Goal: Task Accomplishment & Management: Use online tool/utility

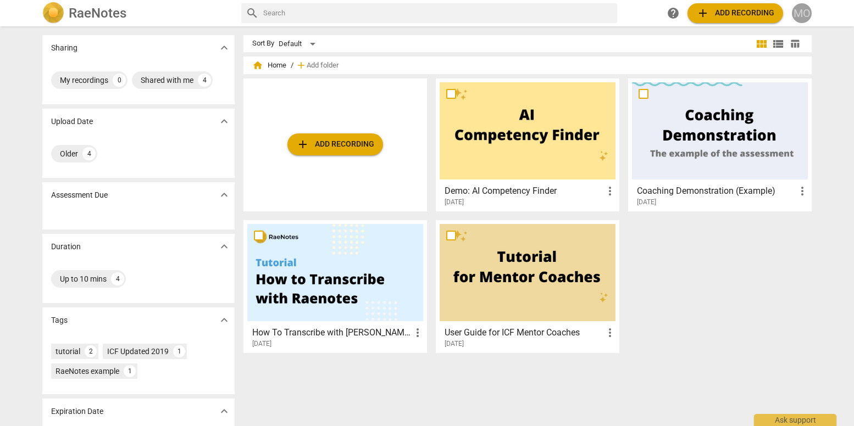
click at [803, 16] on div "MO" at bounding box center [802, 13] width 20 height 20
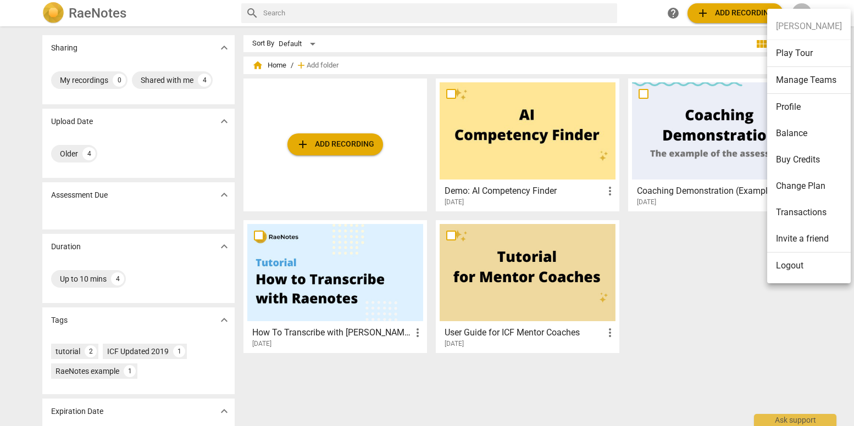
click at [640, 12] on div at bounding box center [427, 213] width 854 height 426
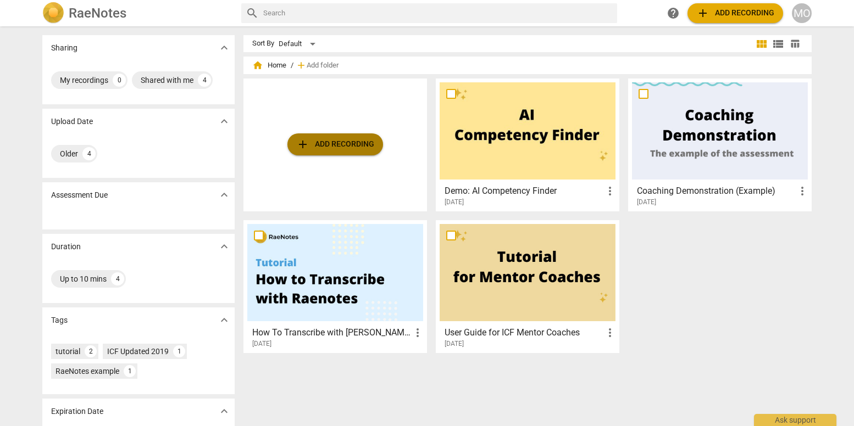
click at [355, 143] on span "add Add recording" at bounding box center [335, 144] width 78 height 13
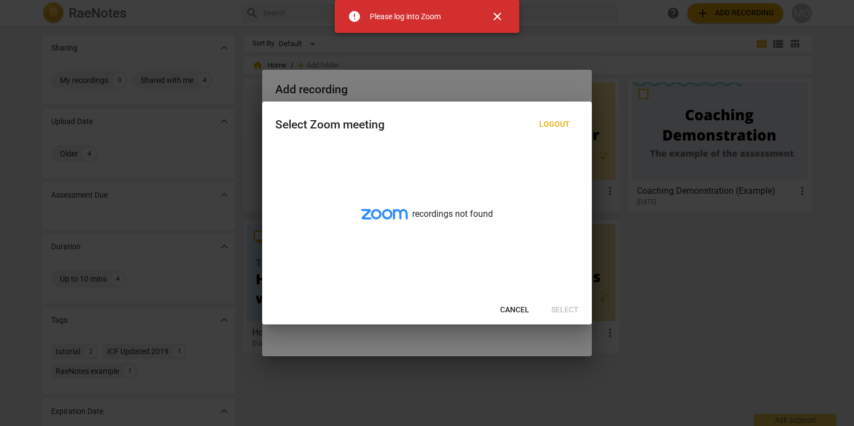
click at [495, 15] on span "close" at bounding box center [497, 16] width 13 height 13
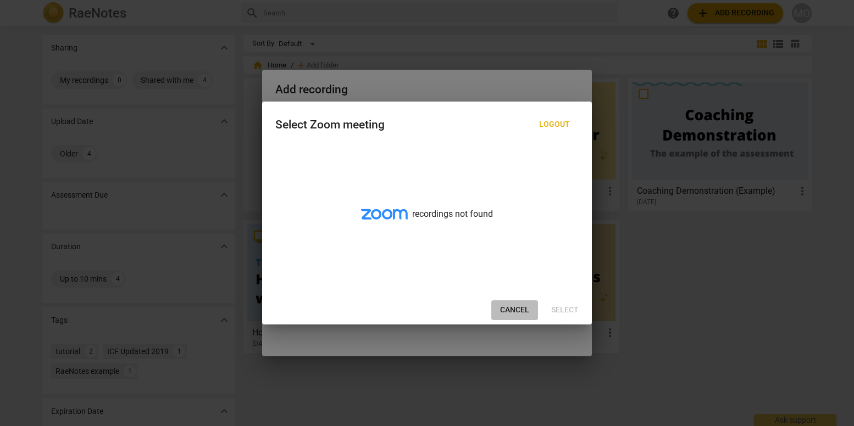
click at [518, 312] on span "Cancel" at bounding box center [514, 310] width 29 height 11
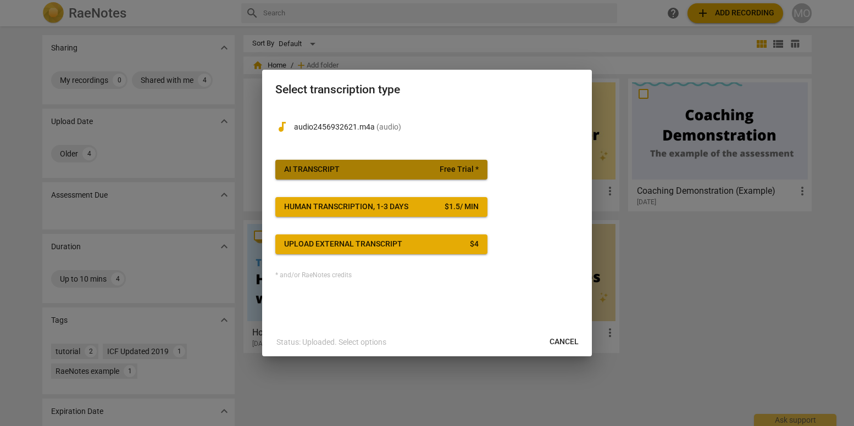
click at [371, 169] on span "AI Transcript Free Trial *" at bounding box center [381, 169] width 195 height 11
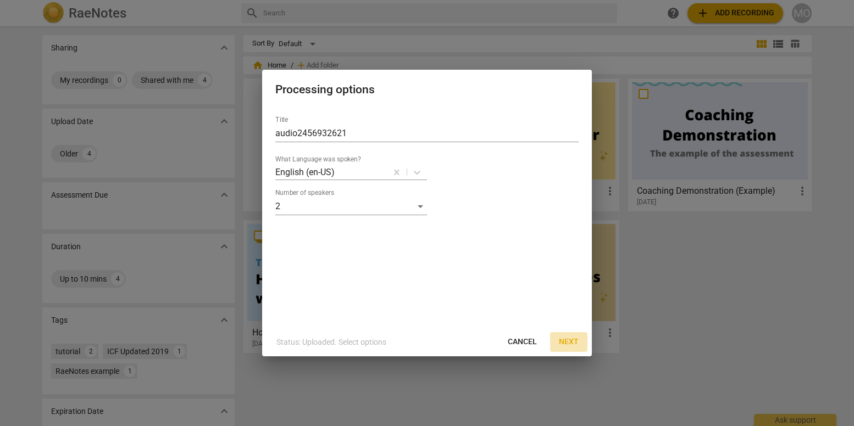
click at [570, 343] on span "Next" at bounding box center [569, 342] width 20 height 11
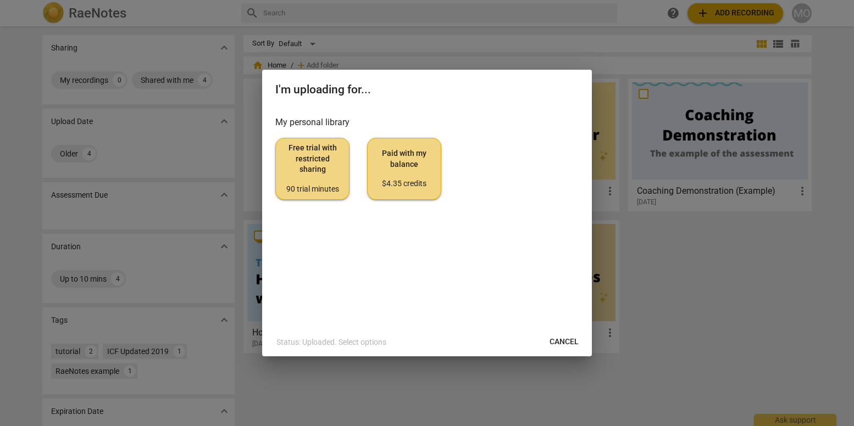
click at [308, 169] on span "Free trial with restricted sharing 90 trial minutes" at bounding box center [312, 169] width 55 height 52
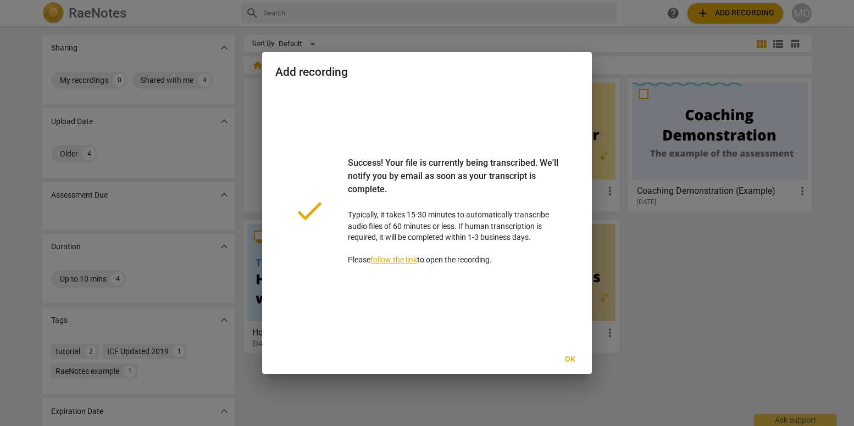
click at [569, 359] on span "Ok" at bounding box center [570, 359] width 18 height 11
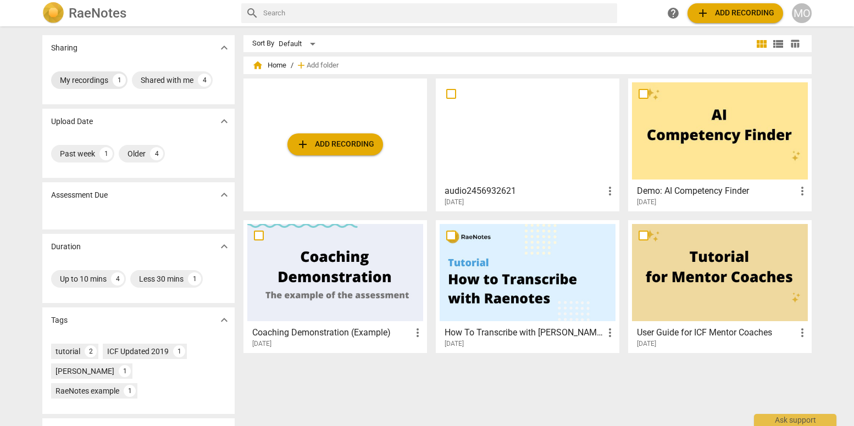
click at [88, 81] on div "My recordings" at bounding box center [84, 80] width 48 height 11
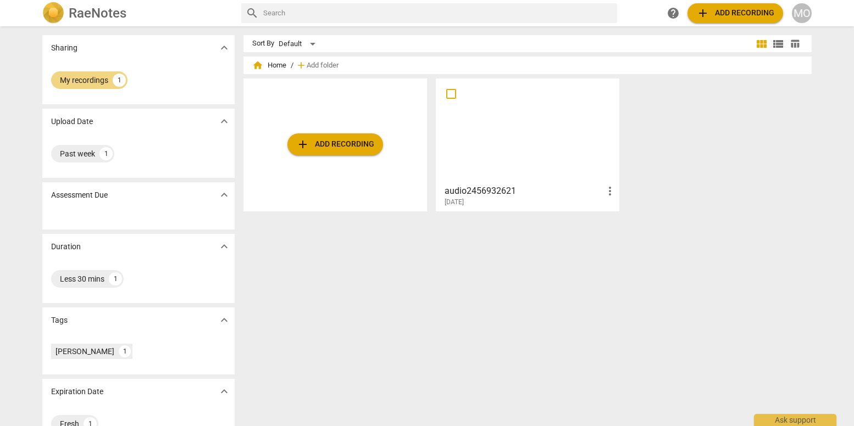
click at [483, 145] on div at bounding box center [528, 130] width 176 height 97
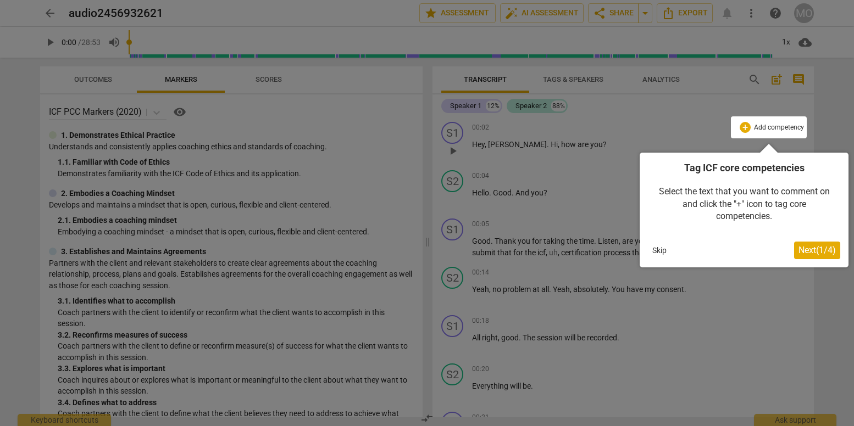
click at [448, 132] on div at bounding box center [427, 213] width 854 height 426
click at [658, 248] on button "Skip" at bounding box center [659, 250] width 23 height 16
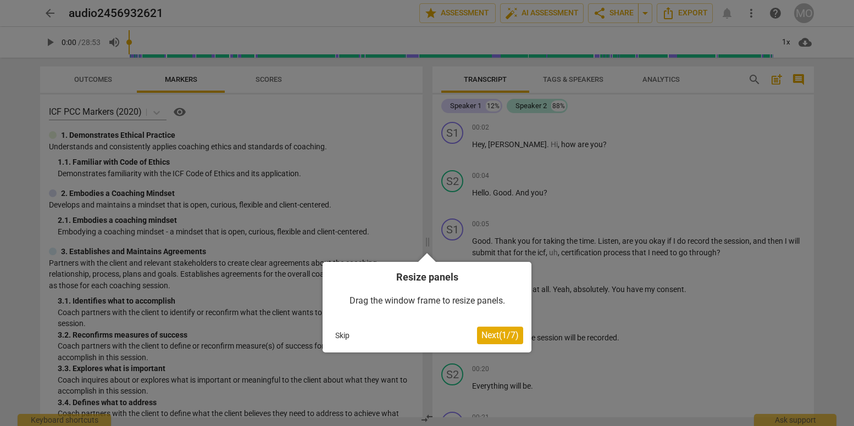
click at [344, 336] on button "Skip" at bounding box center [342, 335] width 23 height 16
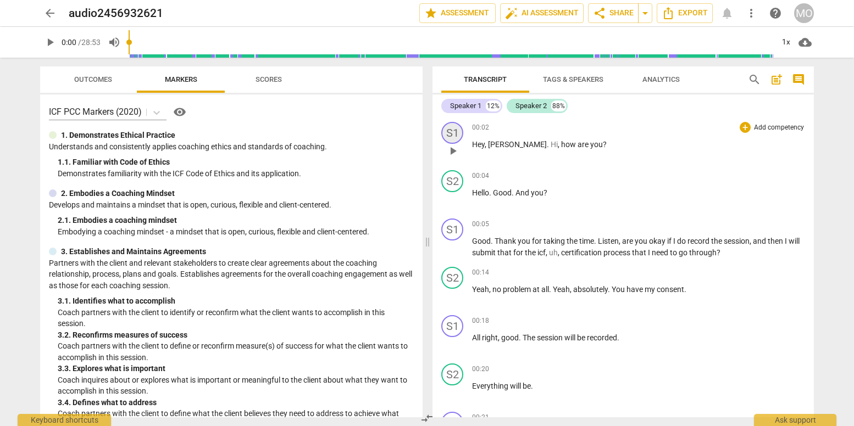
click at [457, 135] on div "S1" at bounding box center [452, 133] width 22 height 22
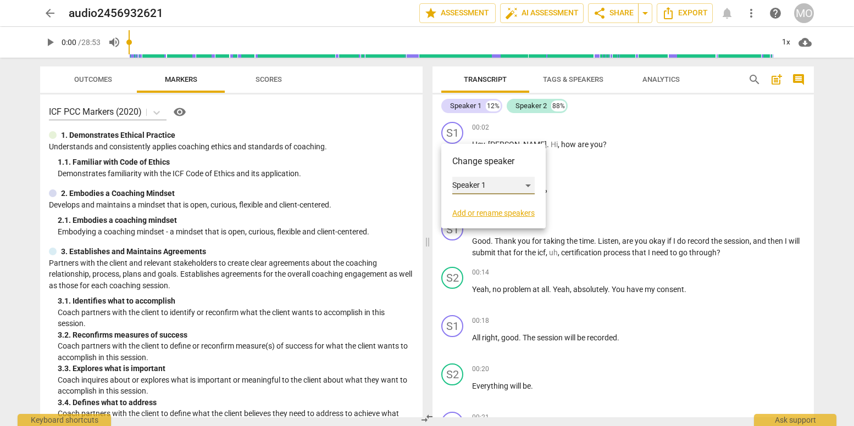
click at [490, 186] on div "Speaker 1" at bounding box center [493, 186] width 82 height 18
click at [490, 184] on li "Speaker 1" at bounding box center [494, 185] width 84 height 21
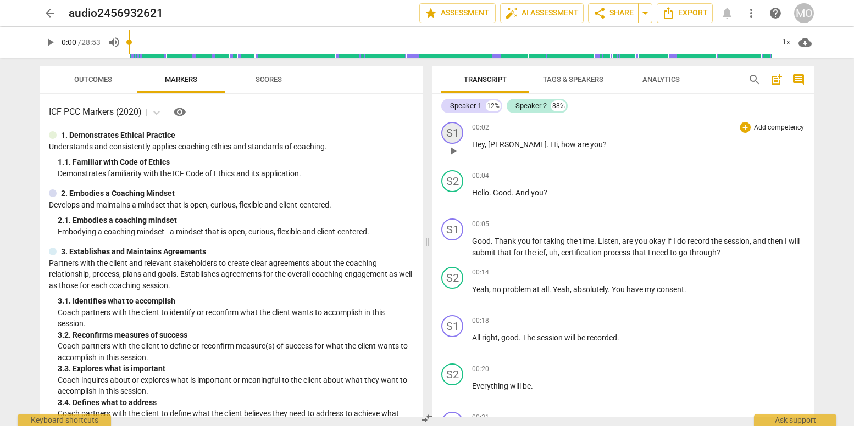
click at [456, 134] on div "S1" at bounding box center [452, 133] width 22 height 22
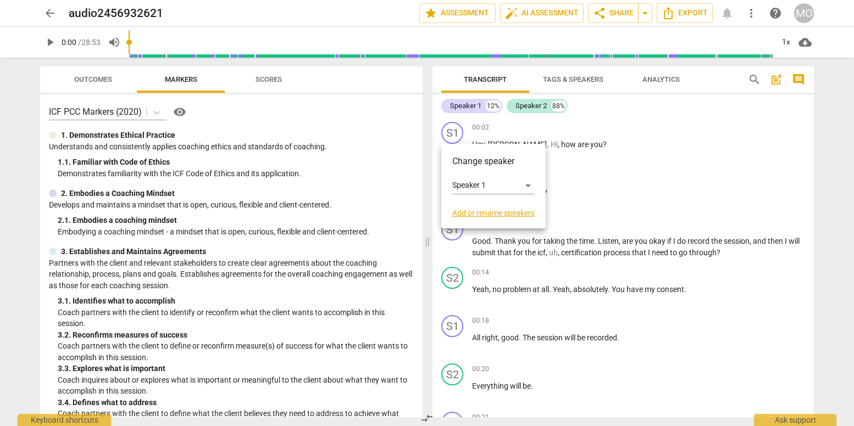
click at [493, 213] on link "Add or rename speakers" at bounding box center [493, 213] width 82 height 9
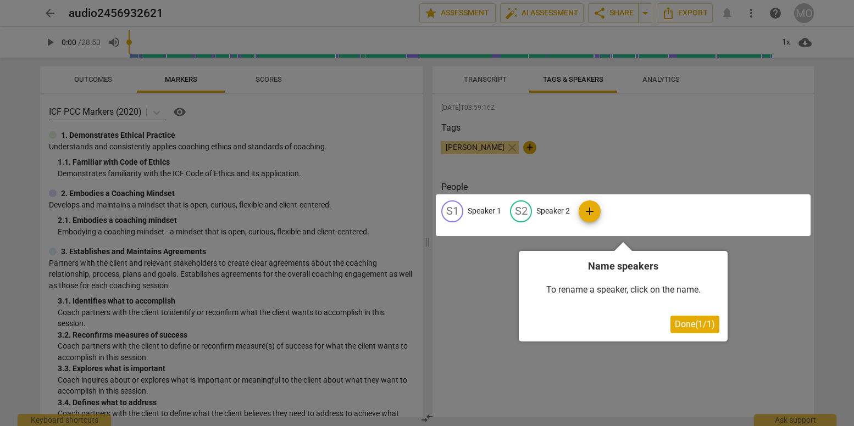
click at [545, 162] on div at bounding box center [427, 213] width 854 height 426
click at [483, 145] on div at bounding box center [427, 213] width 854 height 426
click at [689, 328] on span "Done ( 1 / 1 )" at bounding box center [695, 324] width 40 height 10
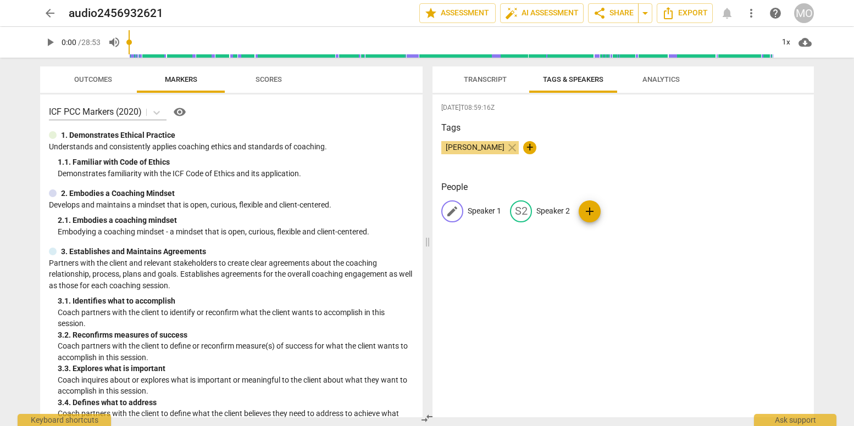
click at [453, 211] on span "edit" at bounding box center [452, 211] width 13 height 13
type input "MO"
click at [612, 210] on p "Speaker 2" at bounding box center [625, 212] width 34 height 12
type input "T"
type input "AA"
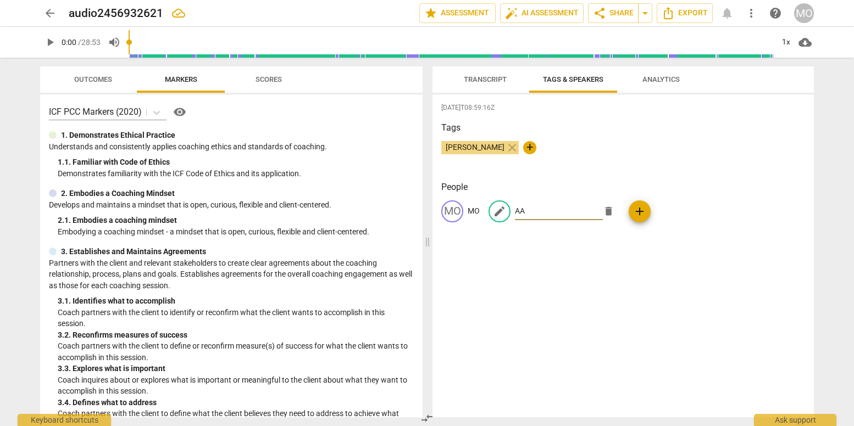
click at [634, 211] on span "add" at bounding box center [639, 211] width 13 height 13
click at [648, 210] on span "delete" at bounding box center [654, 212] width 12 height 12
click at [481, 79] on span "Transcript" at bounding box center [485, 79] width 43 height 8
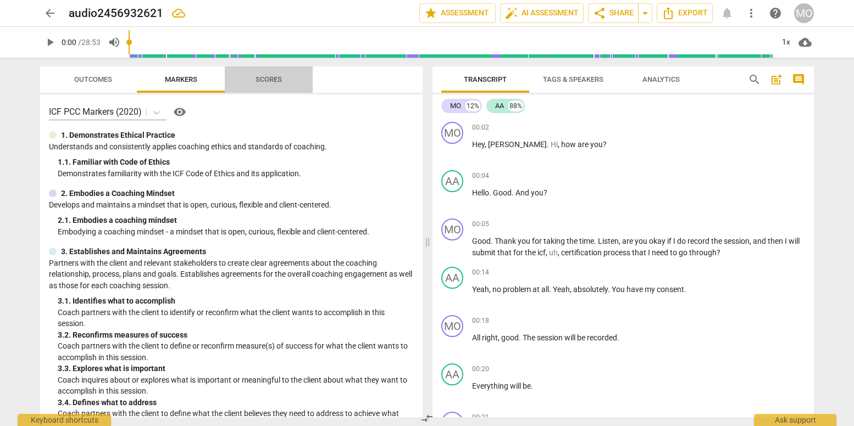
click at [271, 80] on span "Scores" at bounding box center [269, 79] width 26 height 8
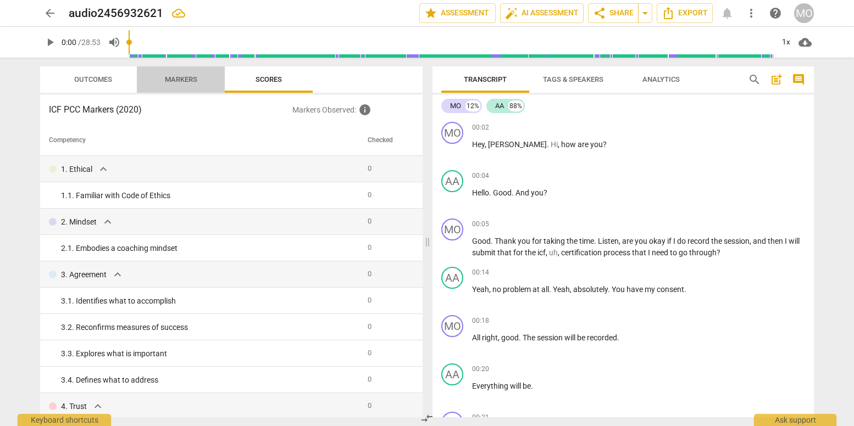
drag, startPoint x: 179, startPoint y: 80, endPoint x: 152, endPoint y: 81, distance: 26.9
click at [179, 80] on span "Markers" at bounding box center [181, 79] width 32 height 8
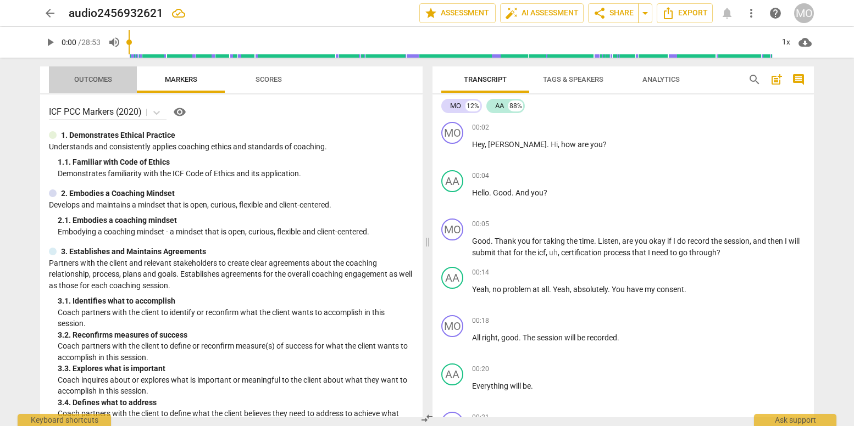
click at [88, 77] on span "Outcomes" at bounding box center [93, 79] width 38 height 8
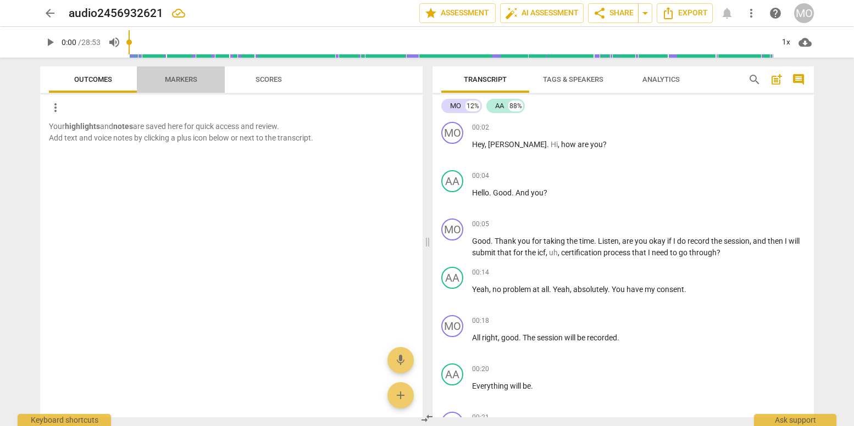
click at [163, 79] on span "Markers" at bounding box center [181, 80] width 59 height 15
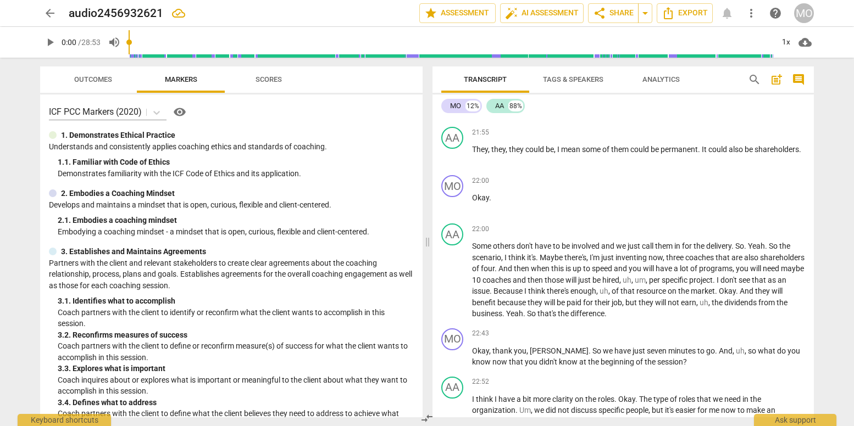
scroll to position [4075, 0]
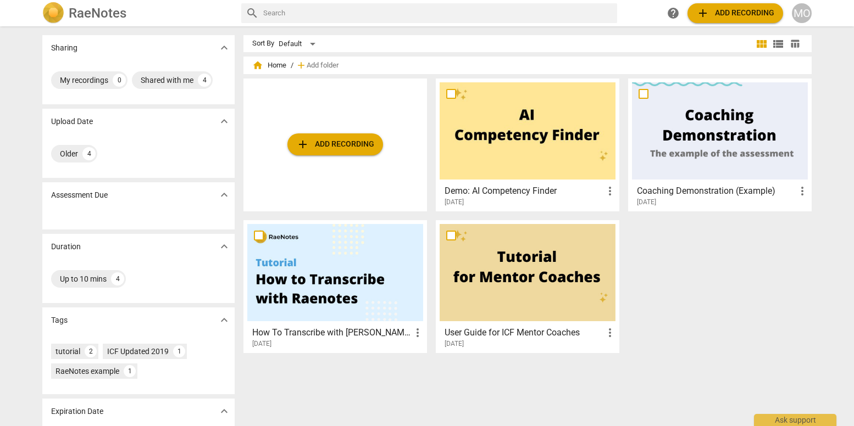
click at [805, 18] on div "MO" at bounding box center [802, 13] width 20 height 20
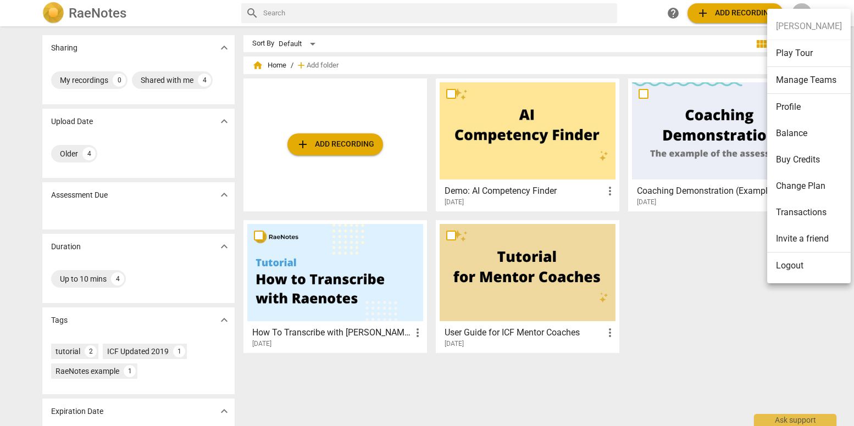
click at [806, 26] on ul "Marco Ortolina Play Tour Manage Teams Profile Balance Buy Credits Change Plan T…" at bounding box center [809, 146] width 84 height 275
click at [800, 109] on li "Profile" at bounding box center [809, 107] width 84 height 26
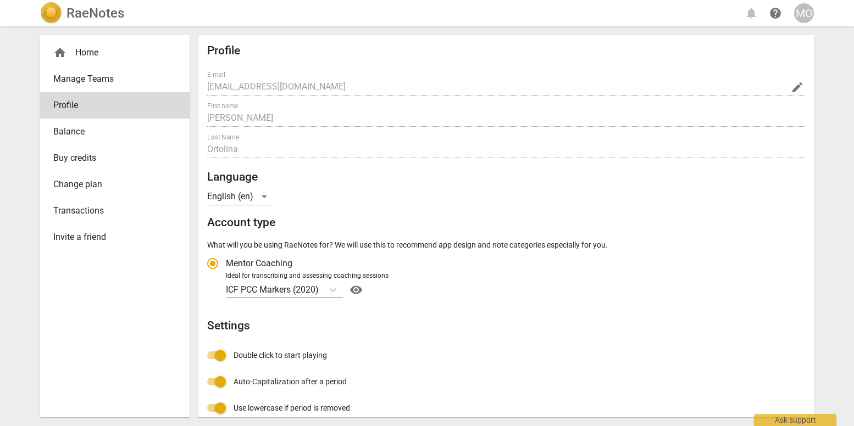
radio input "false"
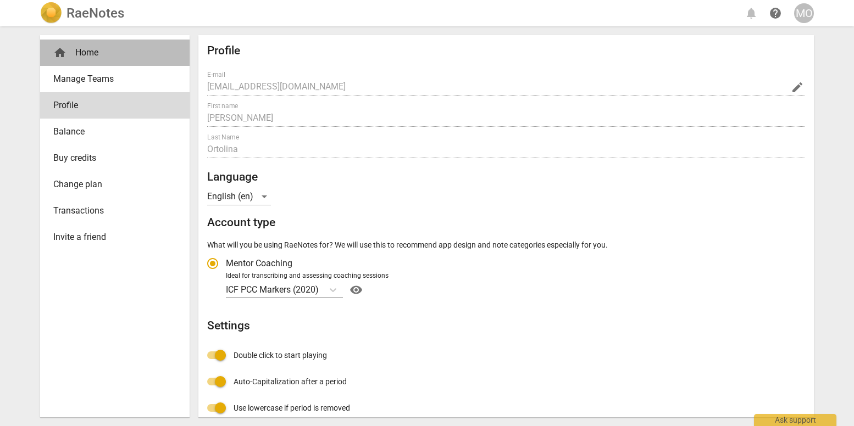
click at [82, 51] on div "home Home" at bounding box center [110, 52] width 114 height 13
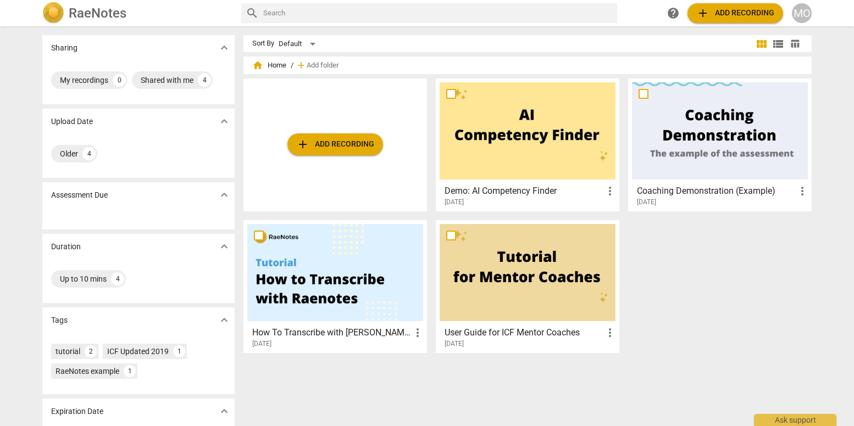
click at [707, 16] on span "add" at bounding box center [702, 13] width 13 height 13
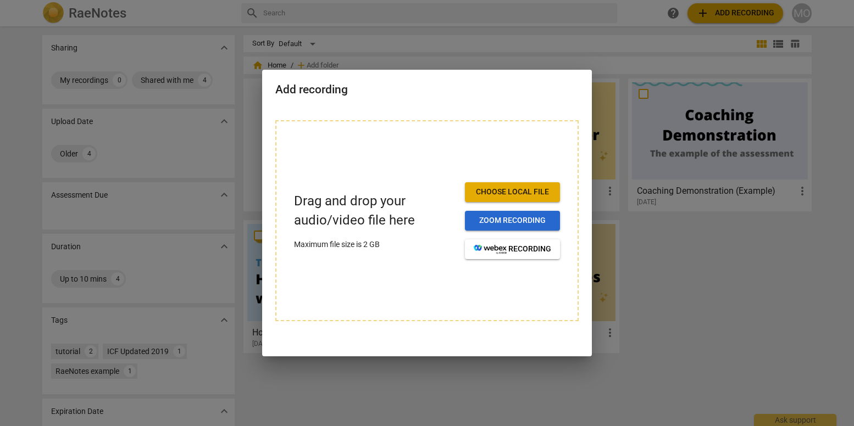
click at [510, 217] on span "Zoom recording" at bounding box center [512, 220] width 77 height 11
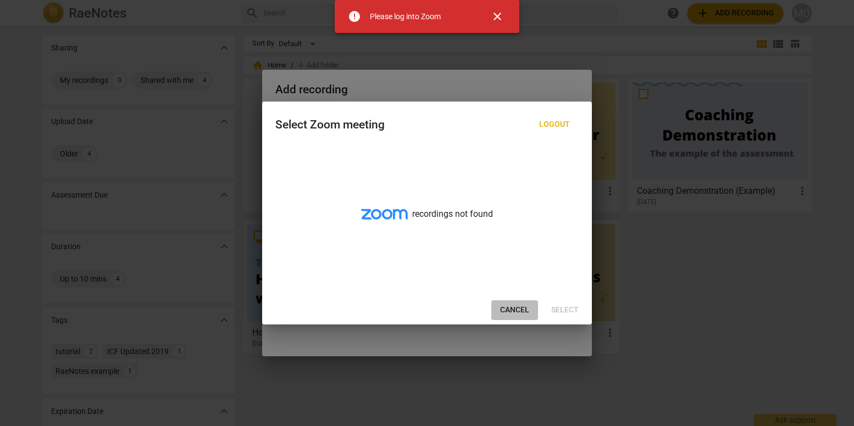
click at [514, 311] on span "Cancel" at bounding box center [514, 310] width 29 height 11
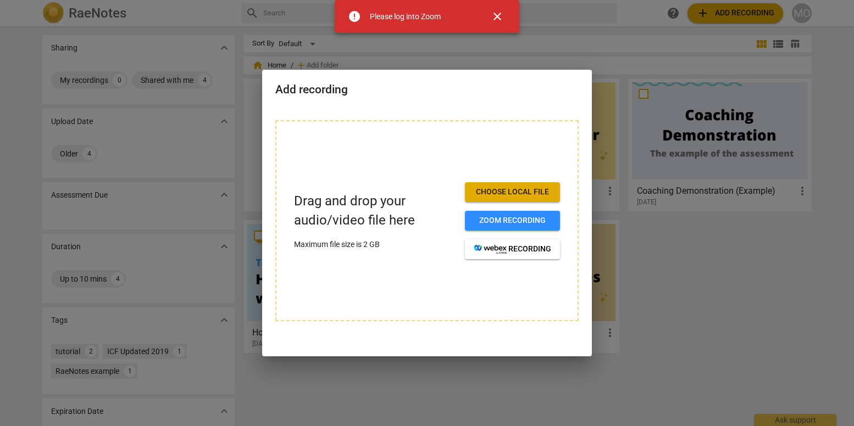
click at [499, 17] on span "close" at bounding box center [497, 16] width 13 height 13
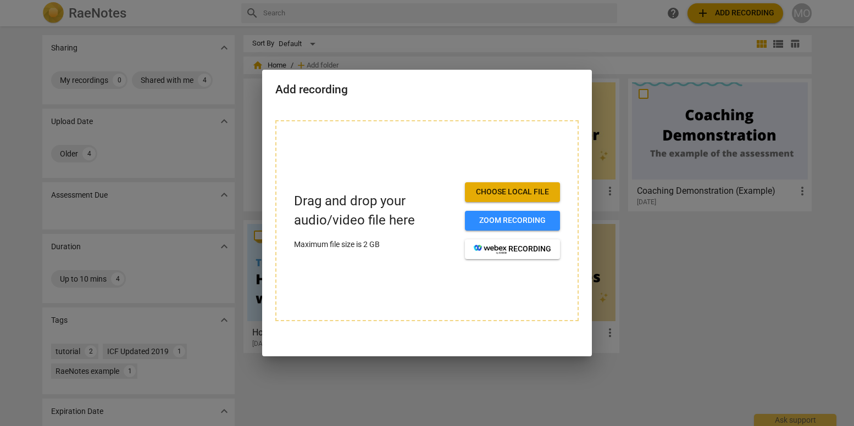
click at [525, 192] on span "Choose local file" at bounding box center [512, 192] width 77 height 11
click at [491, 222] on span "Zoom recording" at bounding box center [512, 220] width 77 height 11
